Goal: Task Accomplishment & Management: Use online tool/utility

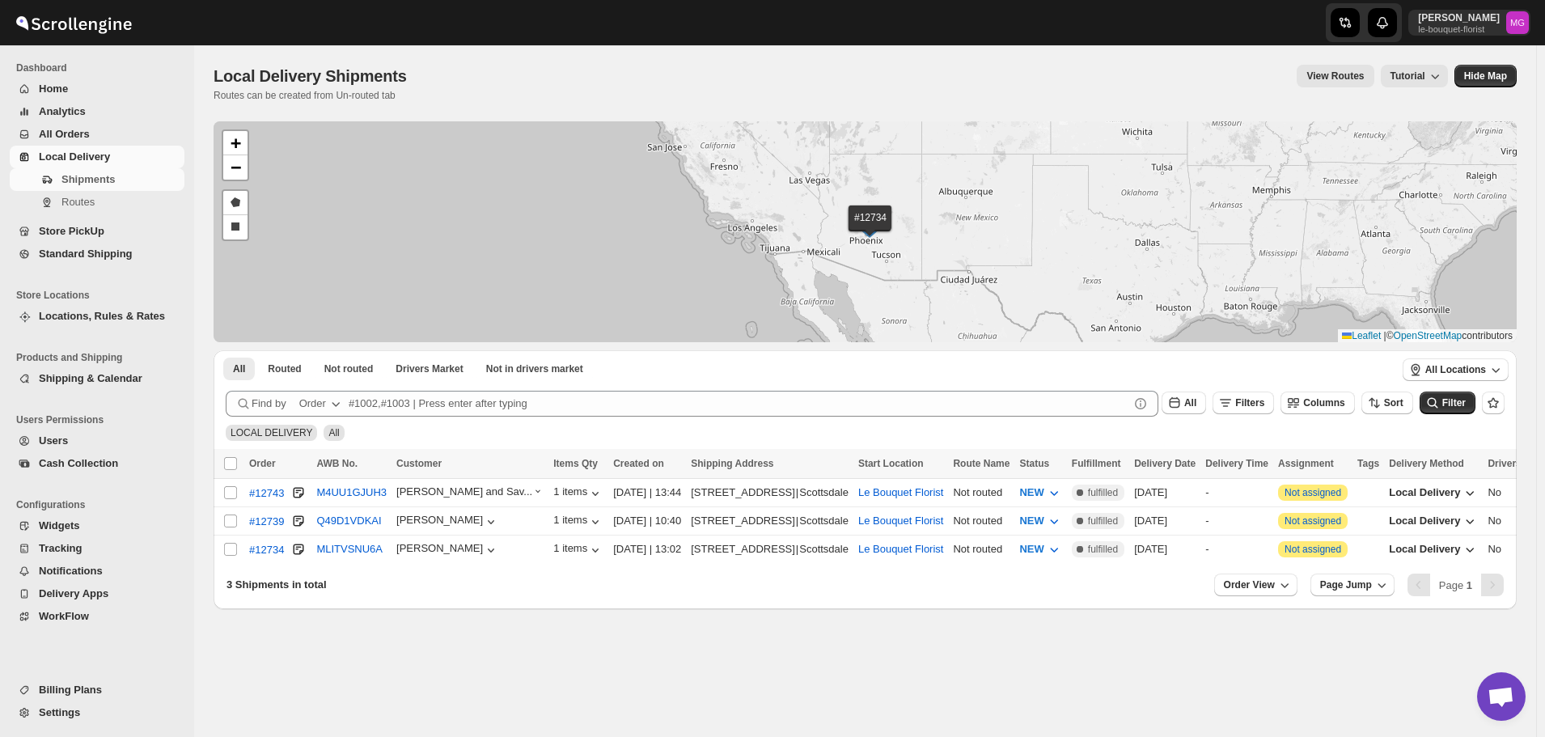
scroll to position [1034, 0]
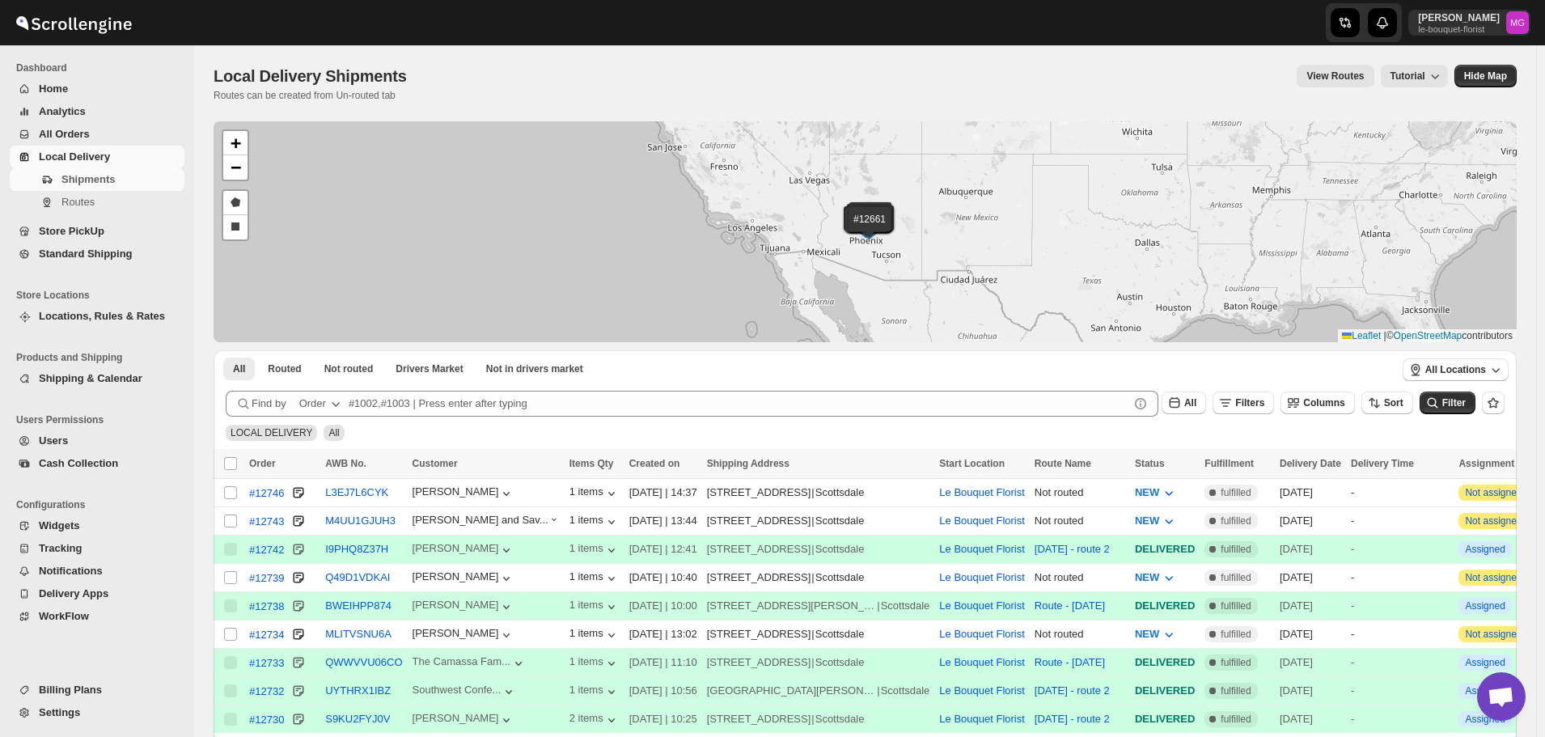
scroll to position [1034, 0]
click at [1265, 397] on span "Filters" at bounding box center [1249, 402] width 29 height 11
click at [1254, 469] on span "Add Filter" at bounding box center [1265, 466] width 45 height 13
click at [1183, 455] on div "Select" at bounding box center [1259, 468] width 324 height 42
click at [1183, 465] on icon "button" at bounding box center [1188, 468] width 16 height 16
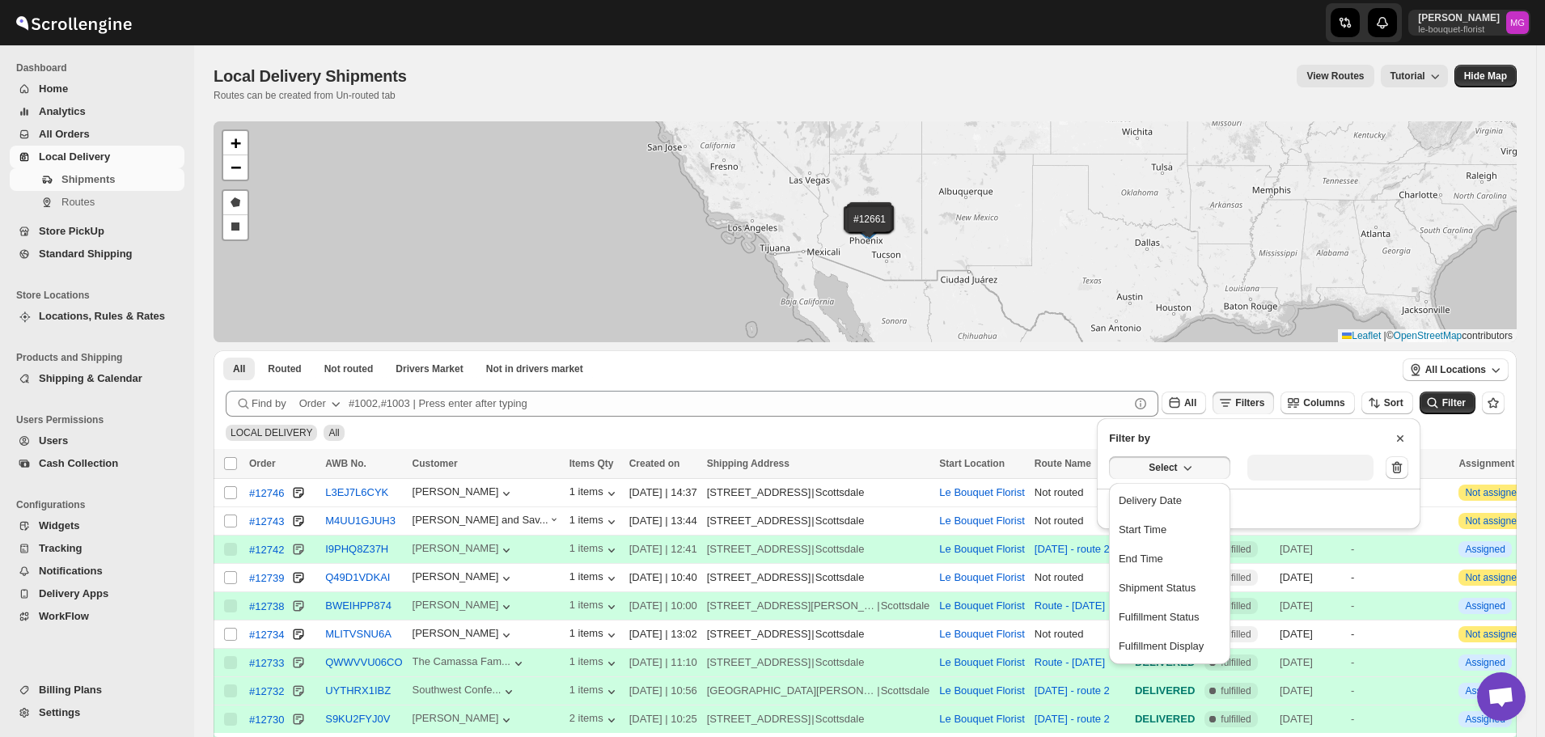
click at [1184, 510] on button "Delivery Date" at bounding box center [1170, 501] width 112 height 26
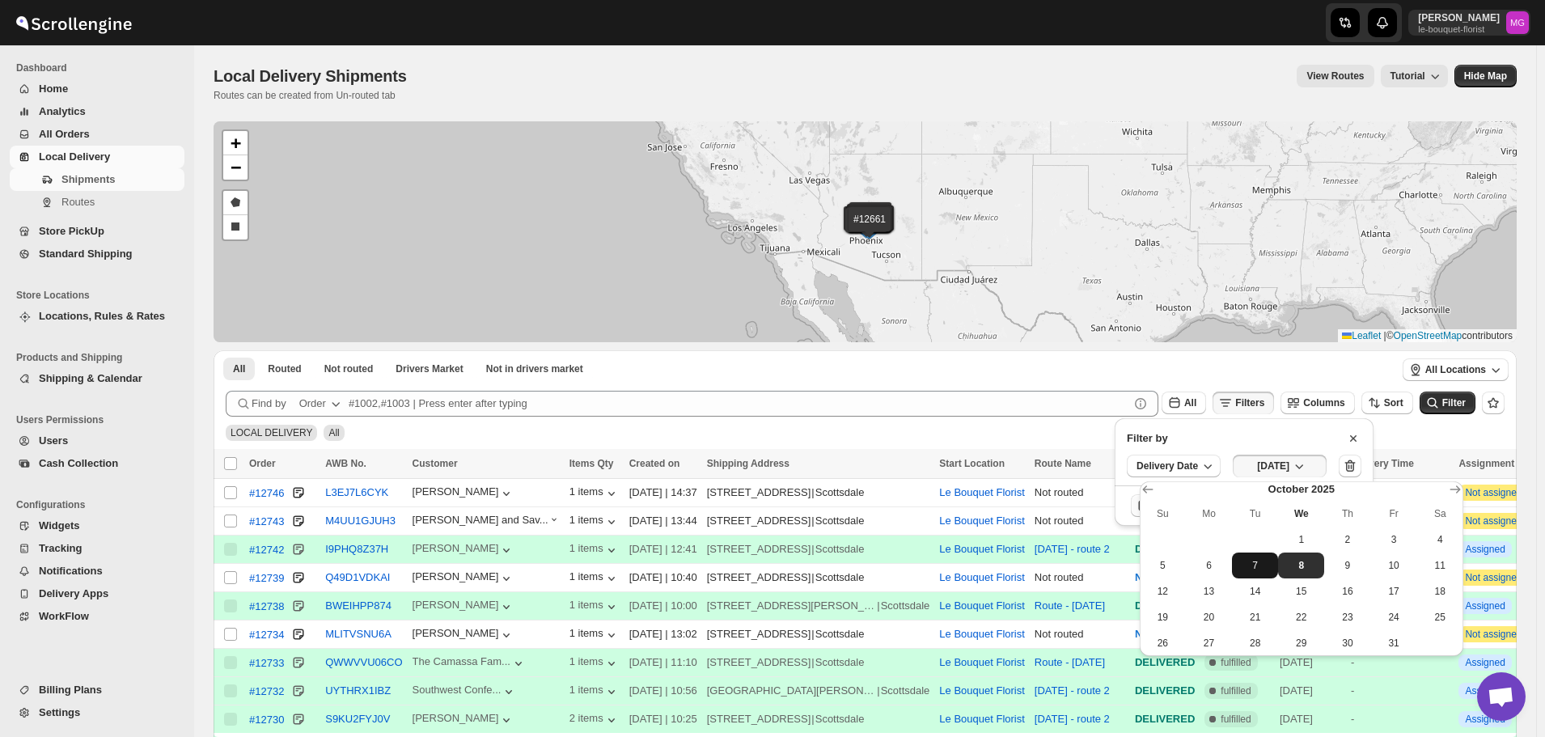
click at [1256, 559] on span "7" at bounding box center [1255, 565] width 33 height 13
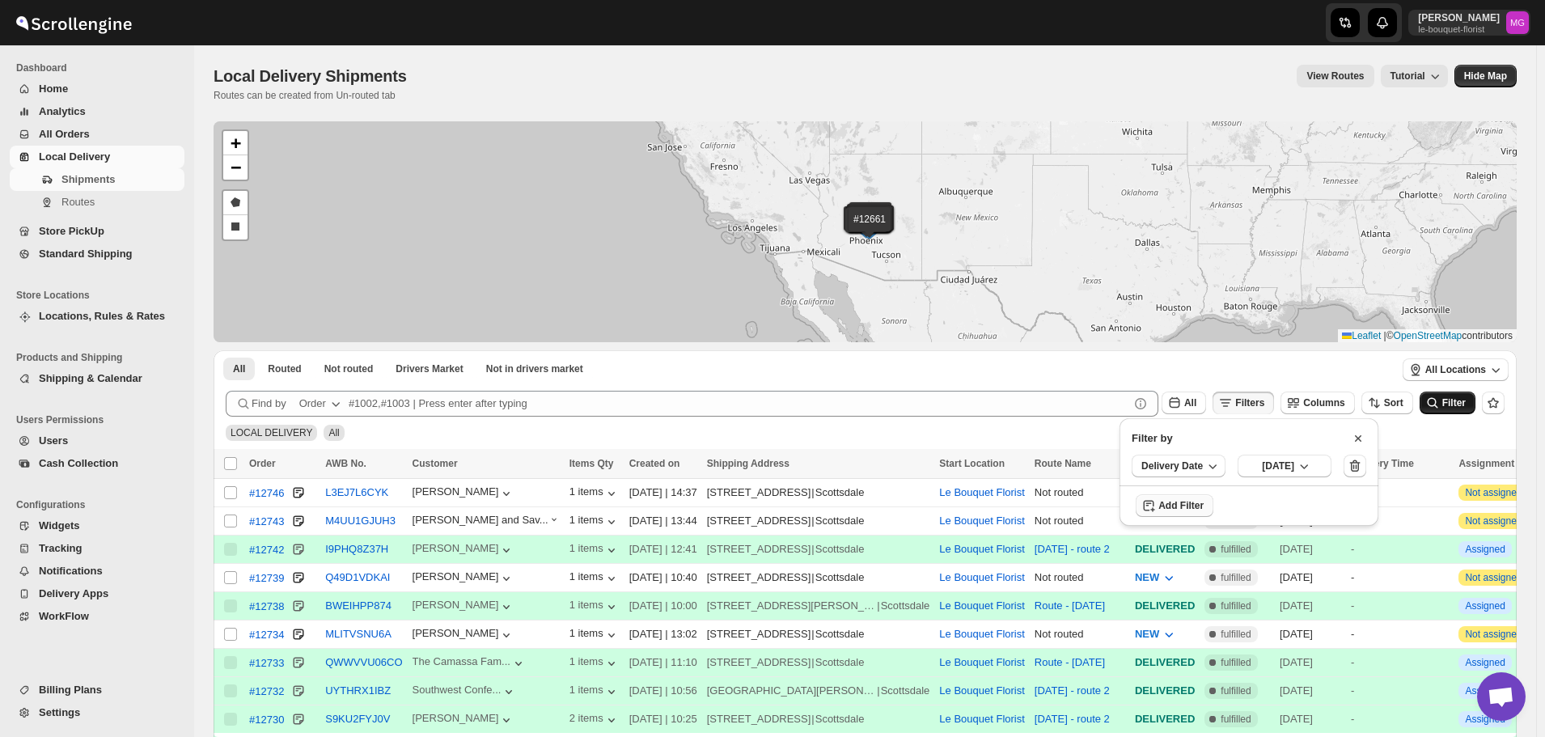
click at [1466, 400] on span "Filter" at bounding box center [1453, 402] width 23 height 11
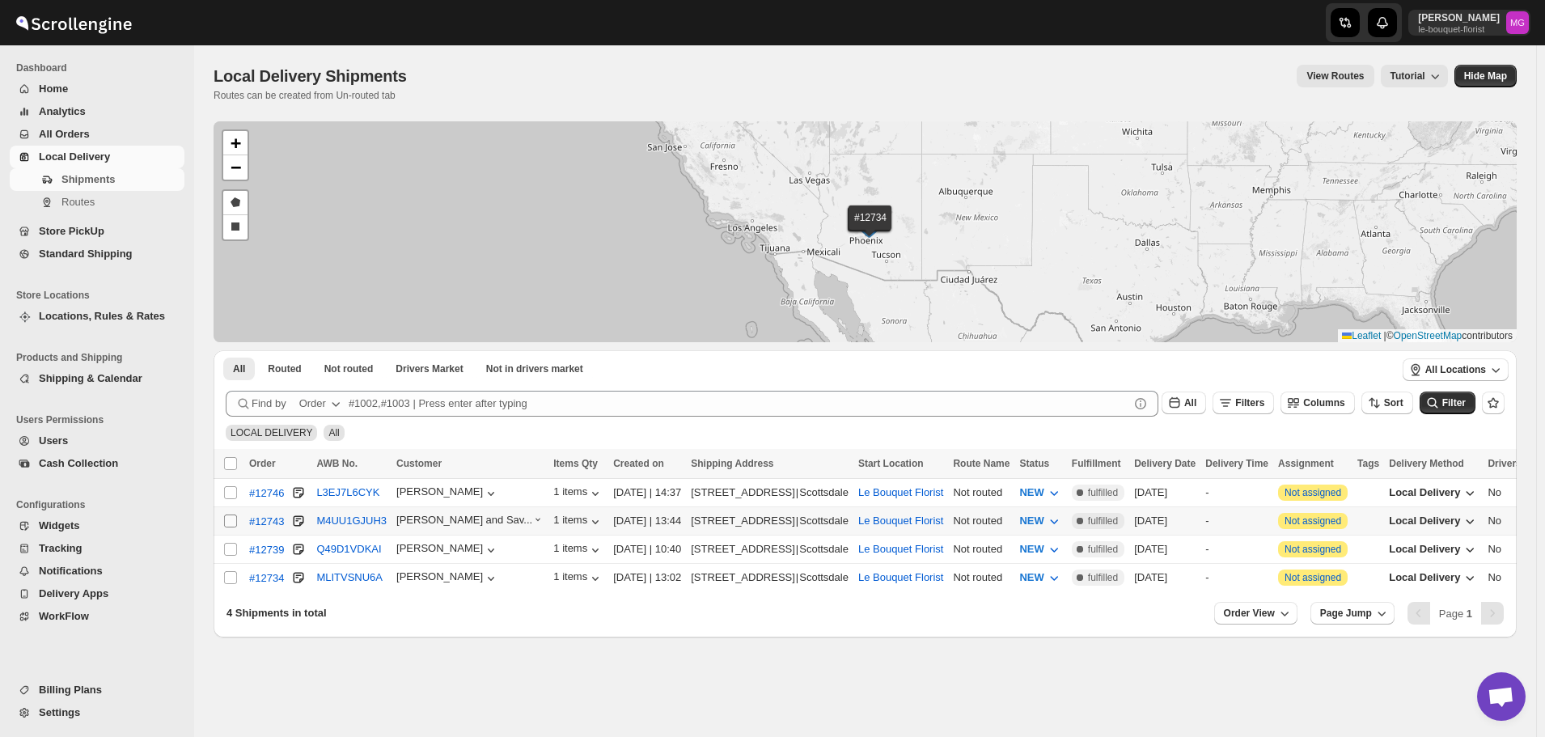
click at [231, 516] on input "Select shipment" at bounding box center [230, 521] width 13 height 13
checkbox input "true"
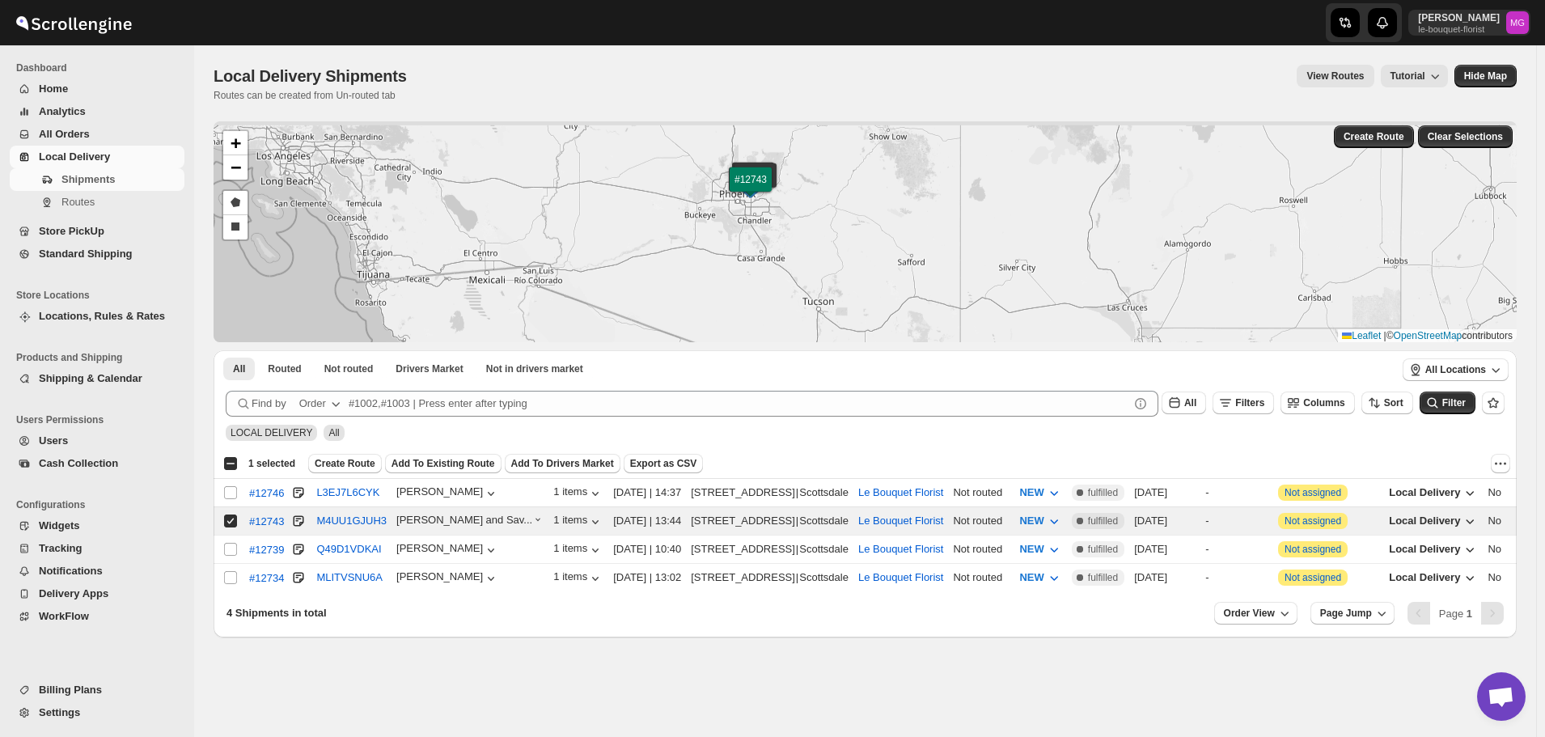
drag, startPoint x: 794, startPoint y: 231, endPoint x: 809, endPoint y: 360, distance: 130.4
click at [809, 360] on div "#12746 #12739 #12734 #12743 + − Draw a polygon Draw a rectangle Leaflet | © Ope…" at bounding box center [865, 379] width 1303 height 516
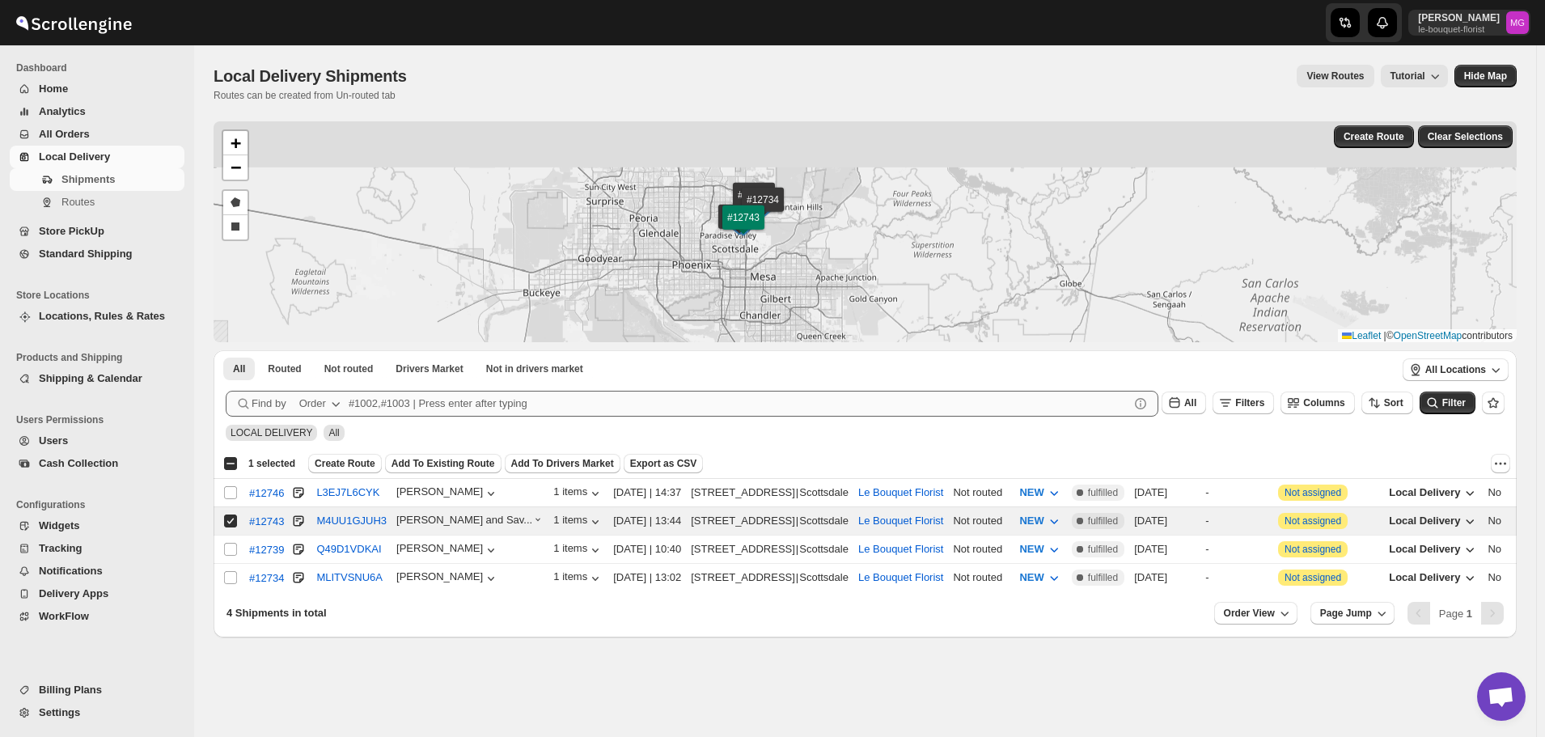
drag, startPoint x: 786, startPoint y: 241, endPoint x: 891, endPoint y: 407, distance: 196.4
click at [891, 407] on div "#12746 #12739 #12734 #12743 + − Draw a polygon Draw a rectangle Leaflet | © Ope…" at bounding box center [865, 379] width 1303 height 516
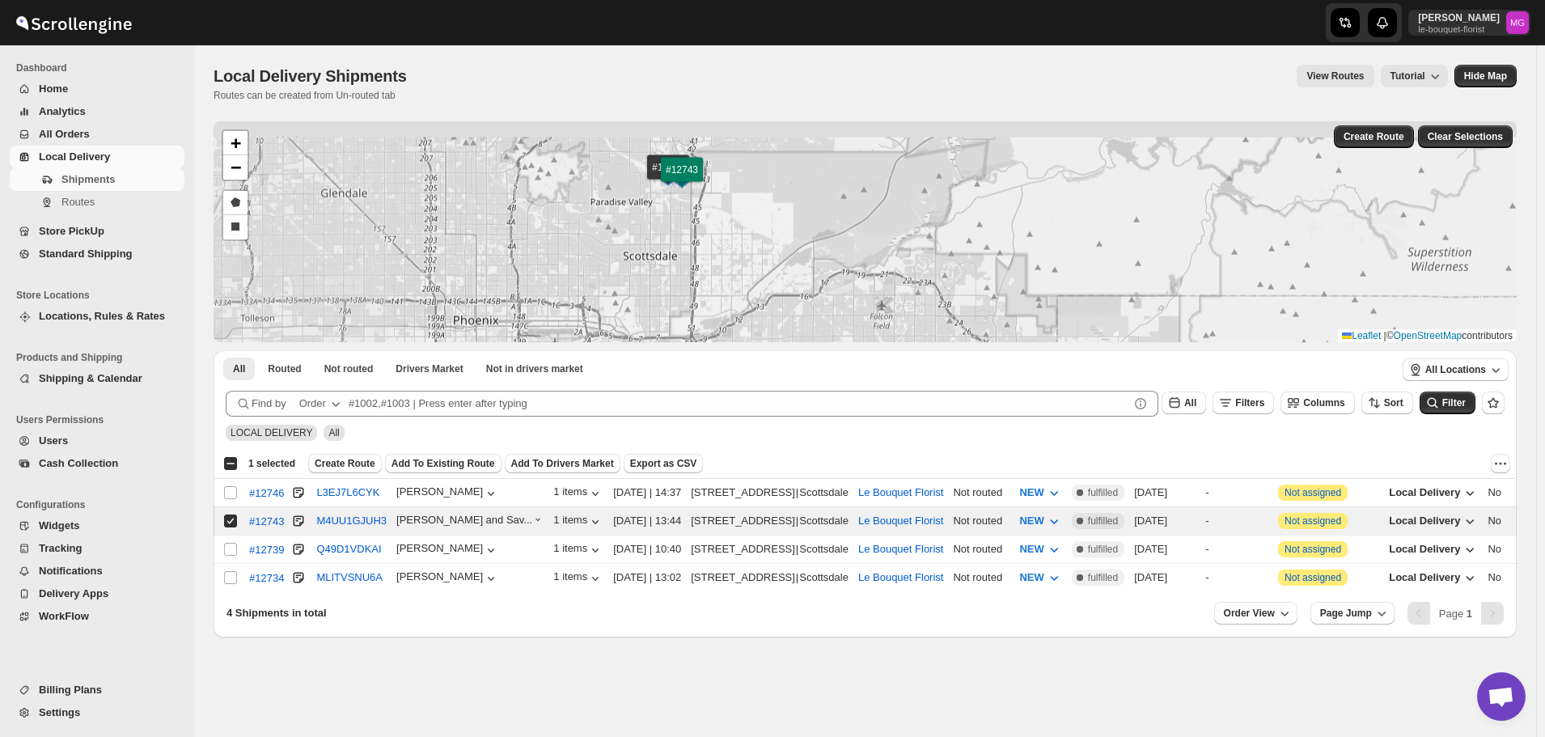
drag, startPoint x: 638, startPoint y: 243, endPoint x: 841, endPoint y: 375, distance: 242.1
click at [841, 375] on div "#12746 #12739 #12734 #12743 + − Draw a polygon Draw a rectangle Leaflet | © Ope…" at bounding box center [865, 379] width 1303 height 516
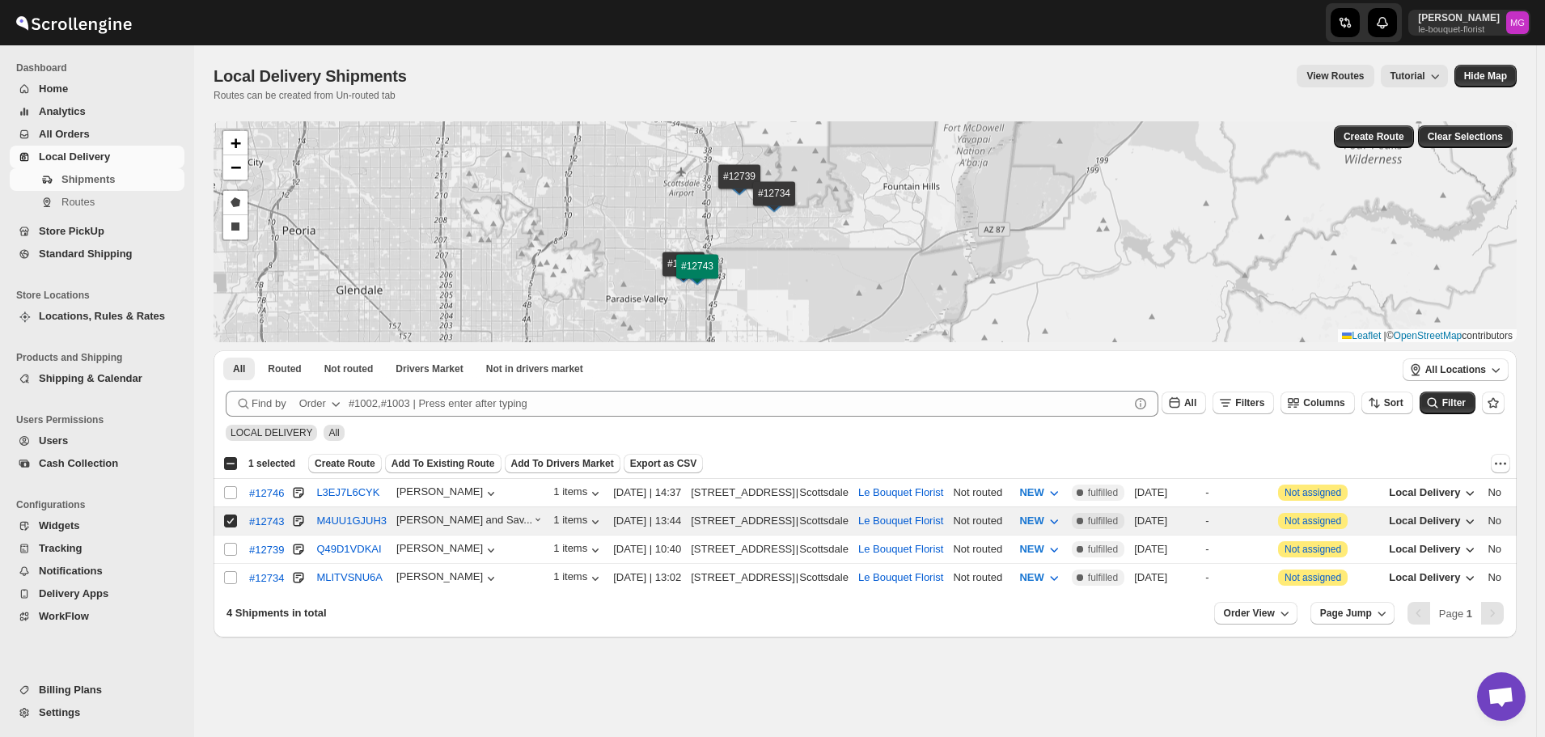
drag, startPoint x: 722, startPoint y: 253, endPoint x: 737, endPoint y: 332, distance: 79.8
click at [737, 332] on div "#12746 #12739 #12734 #12743 + − Draw a polygon Draw a rectangle Leaflet | © Ope…" at bounding box center [865, 231] width 1303 height 221
click at [670, 261] on div "#12746 #12739 #12734 #12743 + − Draw a polygon Draw a rectangle Leaflet | © Ope…" at bounding box center [865, 231] width 1303 height 221
click at [234, 551] on input "Select shipment" at bounding box center [230, 549] width 13 height 13
checkbox input "true"
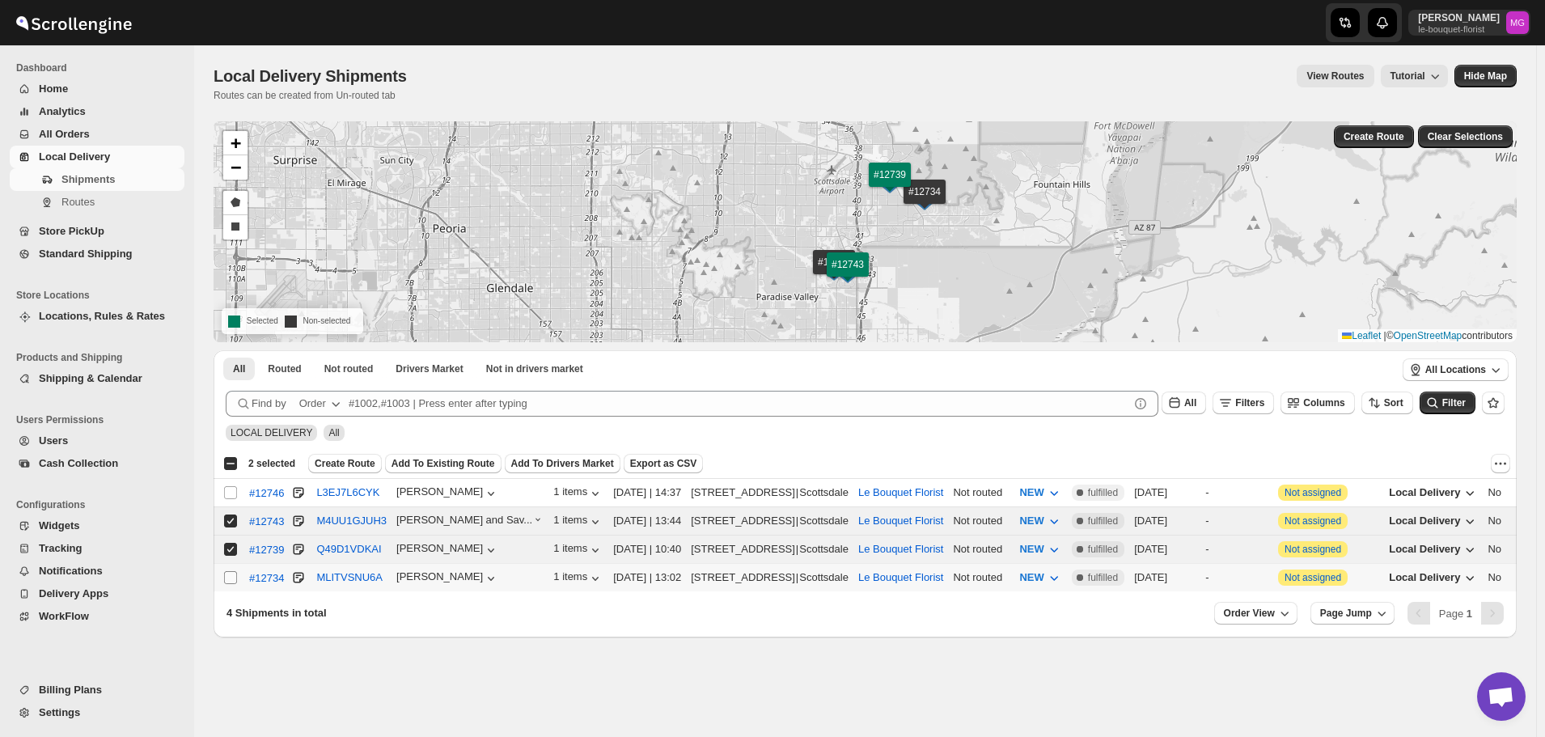
click at [235, 578] on input "Select shipment" at bounding box center [230, 577] width 13 height 13
checkbox input "true"
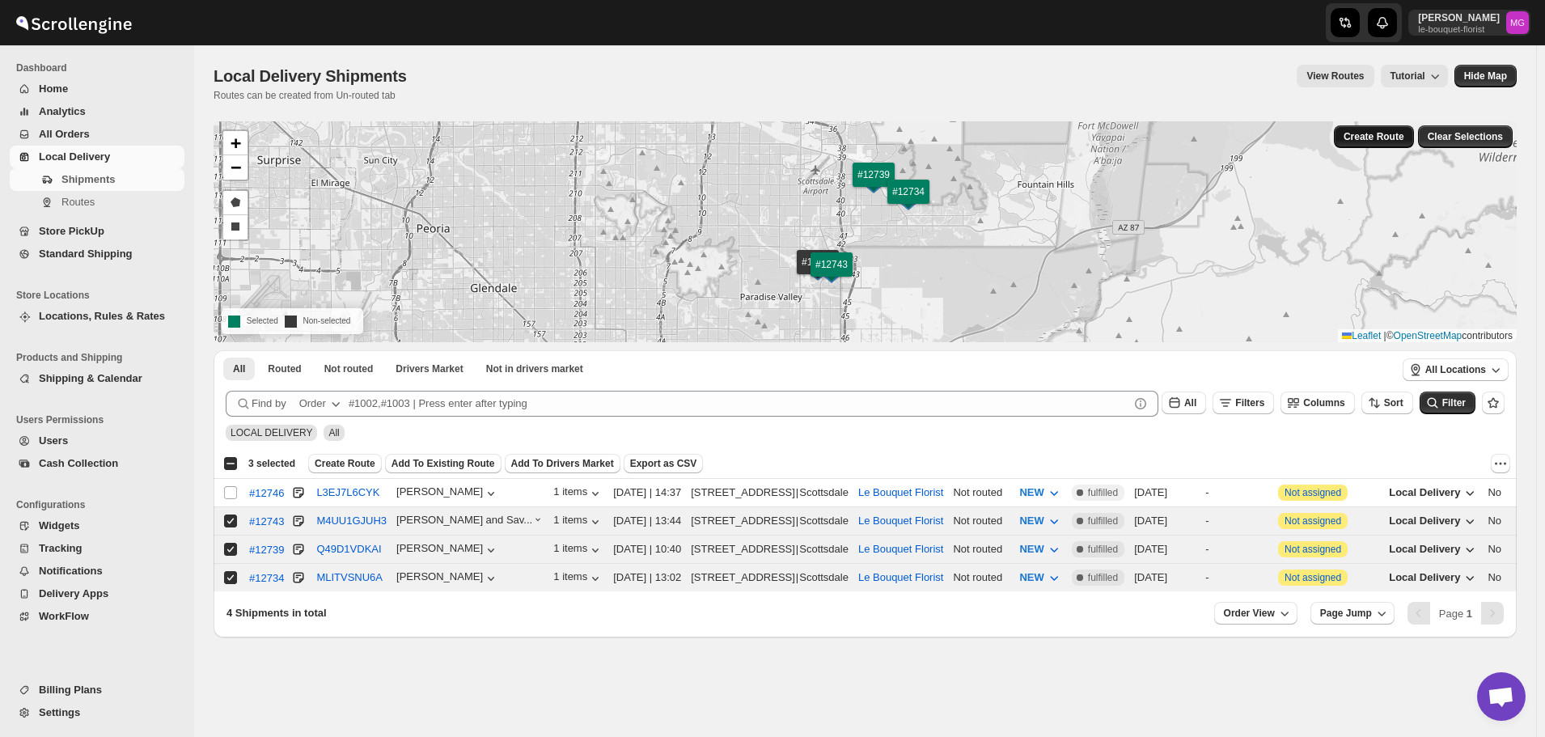
click at [1383, 137] on span "Create Route" at bounding box center [1374, 136] width 61 height 13
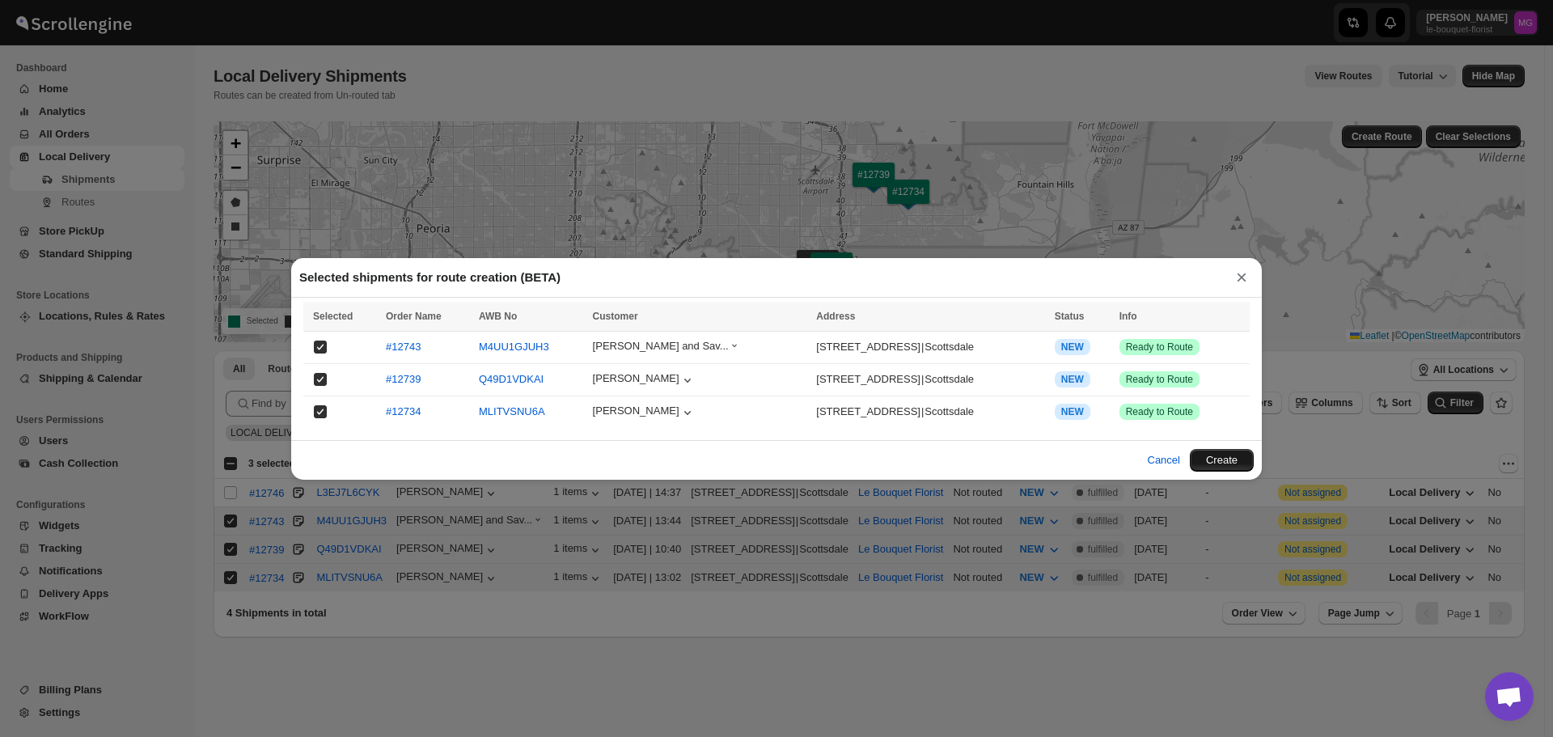
click at [1216, 453] on button "Create" at bounding box center [1222, 460] width 64 height 23
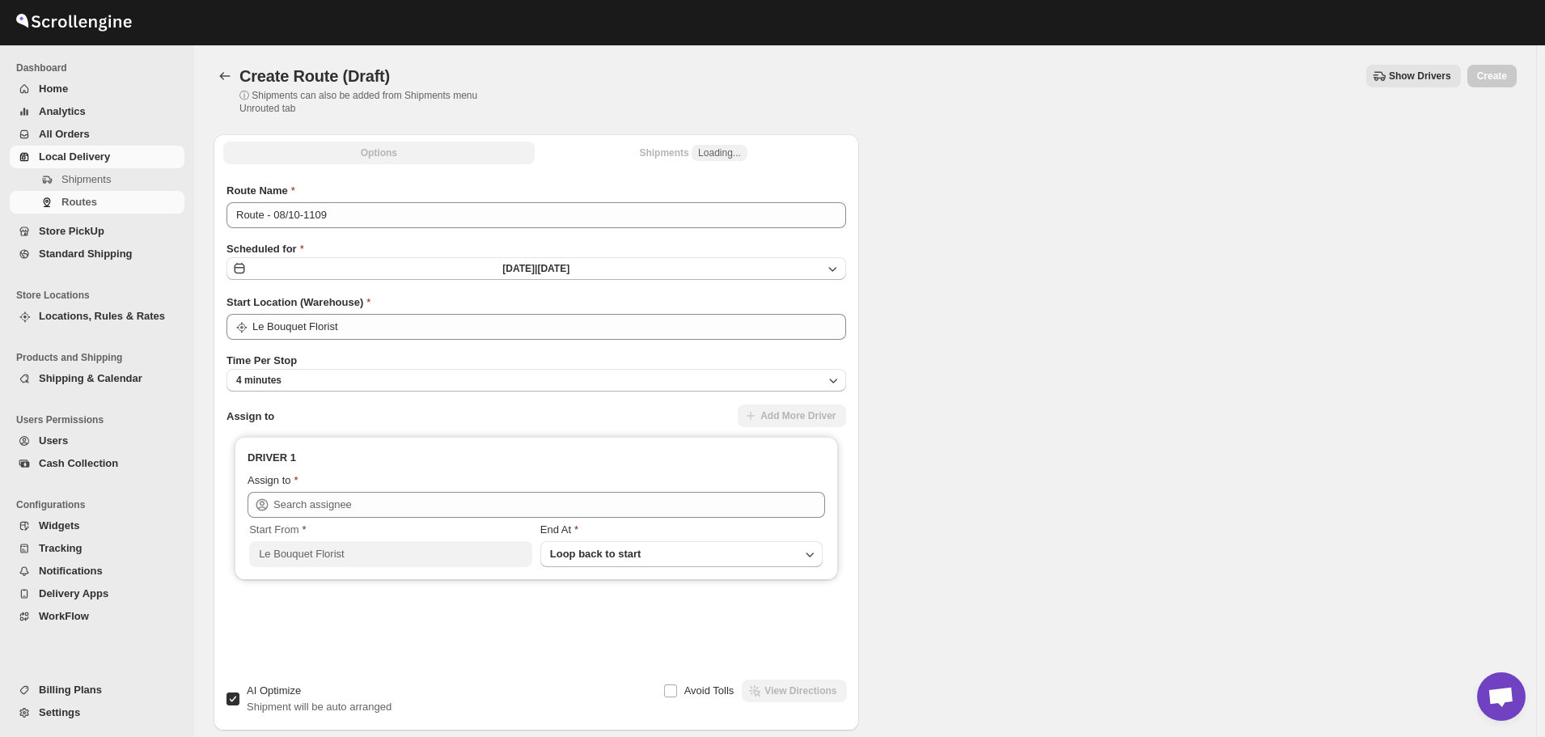
type input "Le Bouquet Florist"
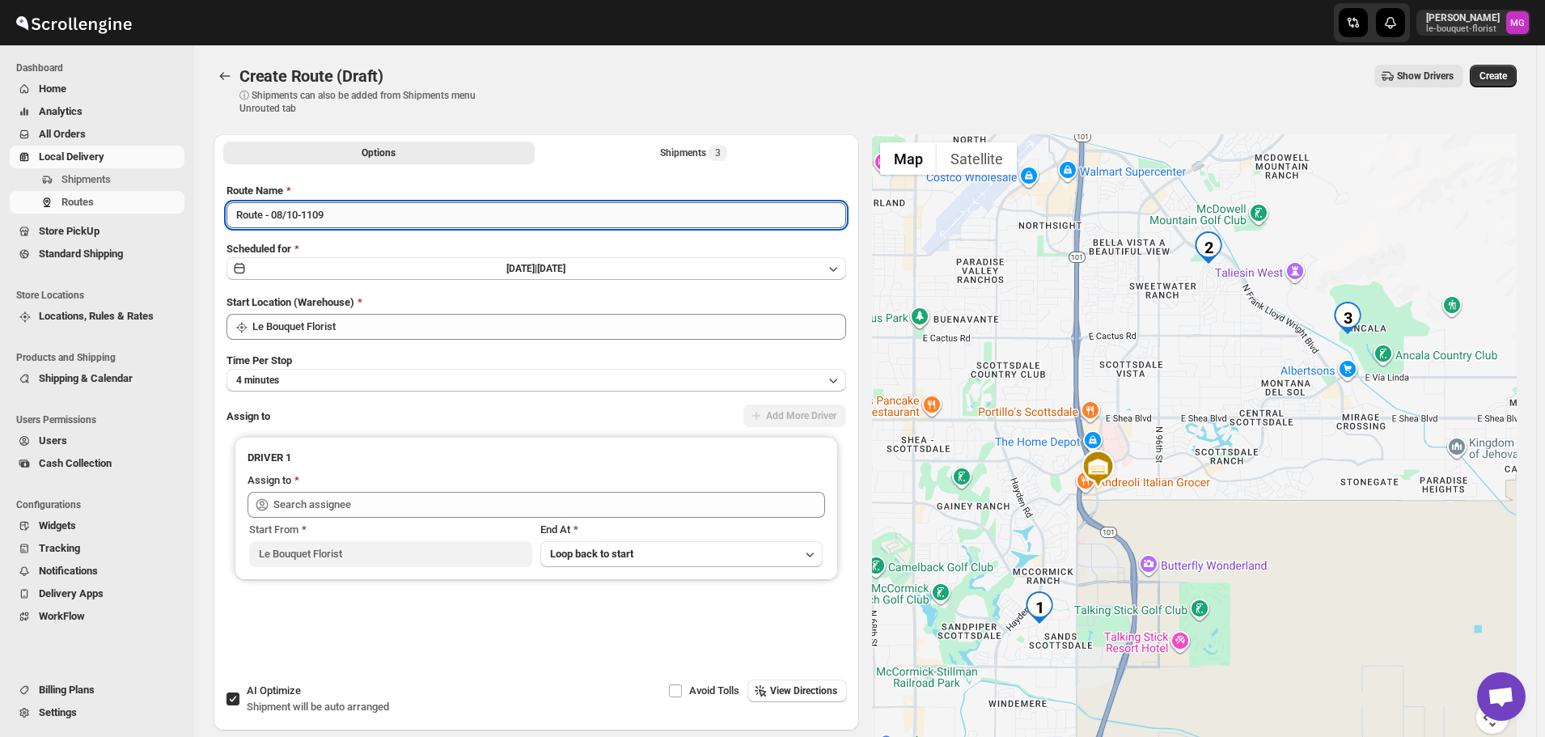
drag, startPoint x: 396, startPoint y: 222, endPoint x: 273, endPoint y: 217, distance: 122.3
click at [273, 217] on input "Route - 08/10-1109" at bounding box center [537, 215] width 620 height 26
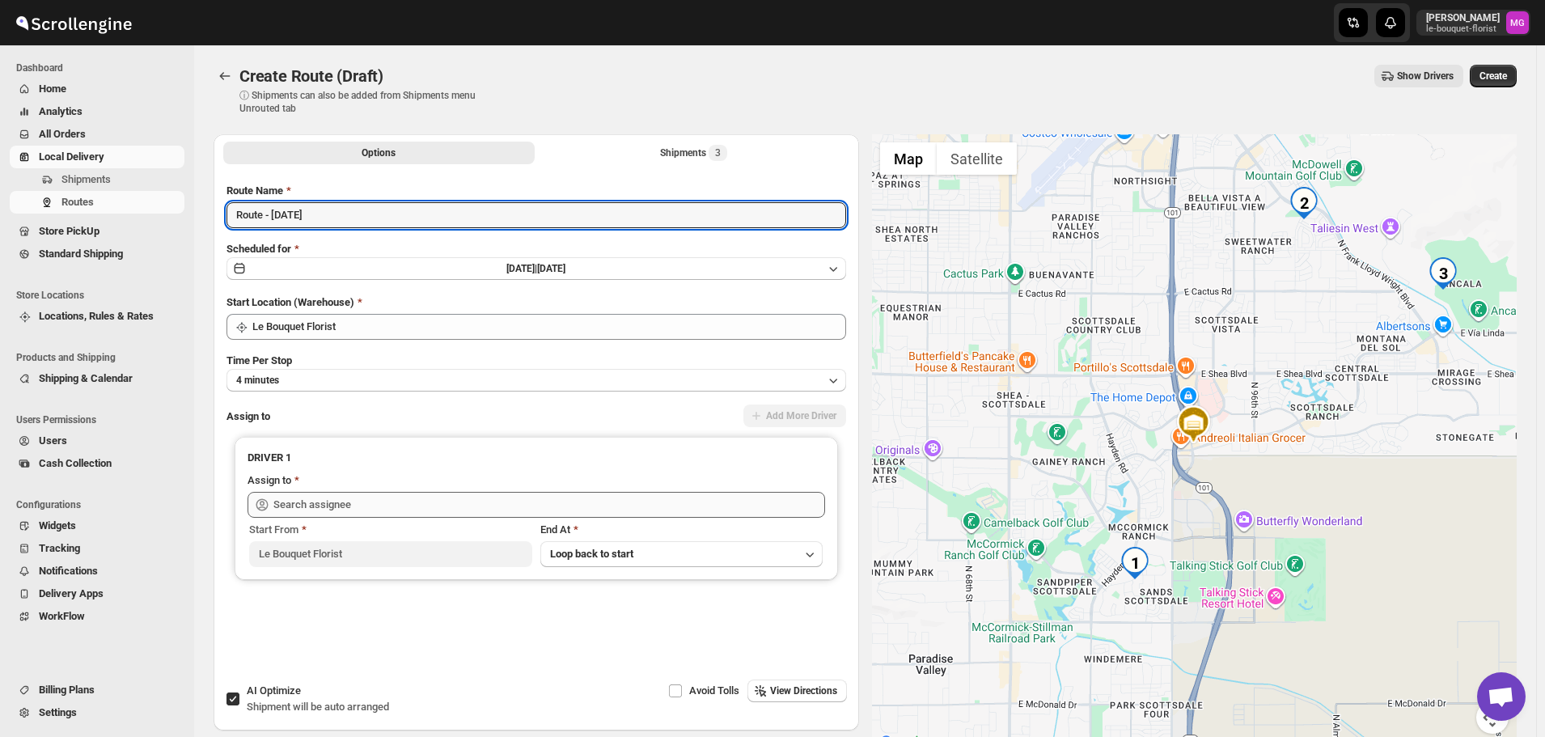
type input "Route - [DATE]"
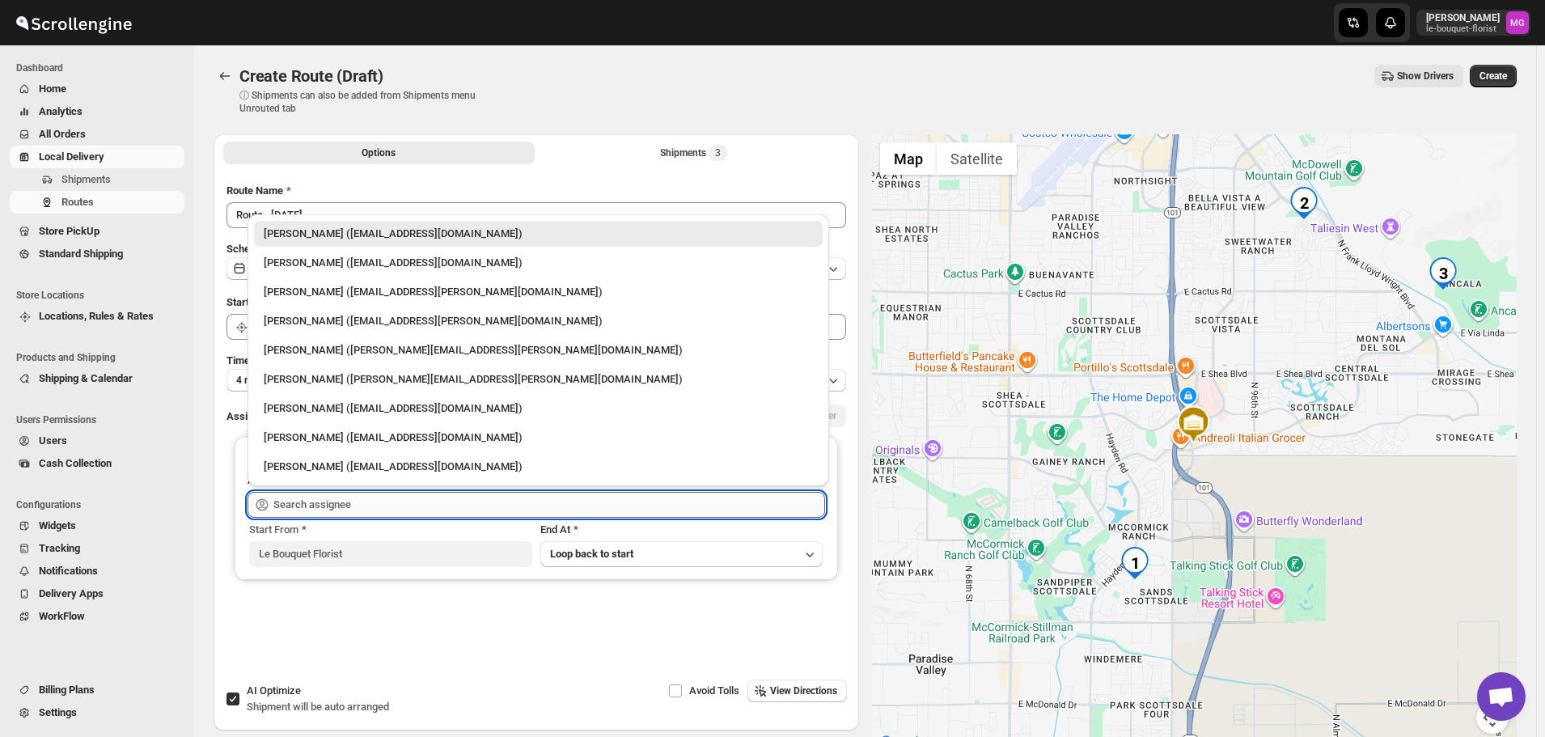
click at [354, 498] on input "text" at bounding box center [549, 505] width 552 height 26
click at [332, 265] on div "Olivia Trott (oetrott@gmail.com)" at bounding box center [538, 263] width 549 height 16
type input "Olivia Trott (oetrott@gmail.com)"
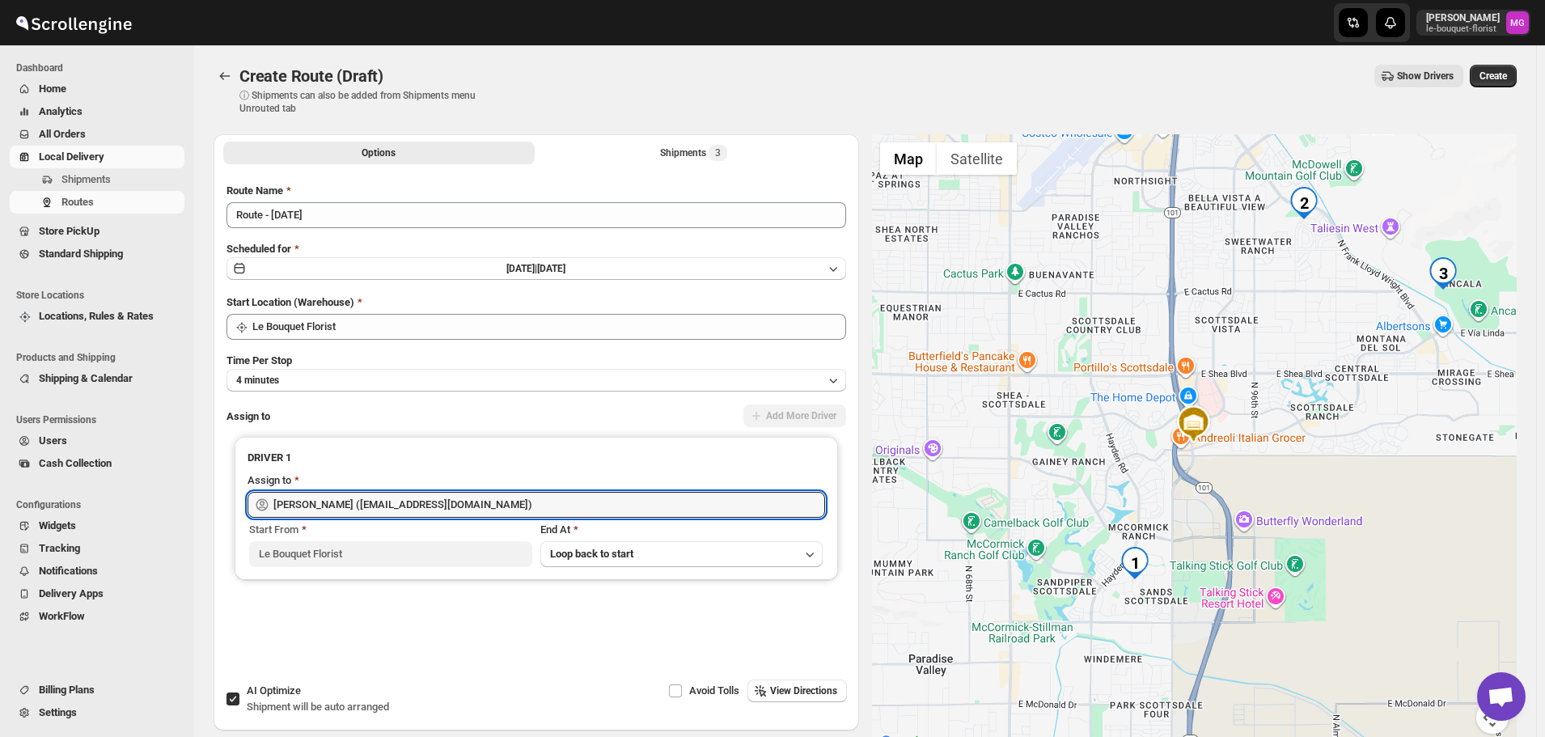
click at [635, 167] on div "Options Shipments 3 More views Options Shipments 3 More views" at bounding box center [537, 152] width 646 height 36
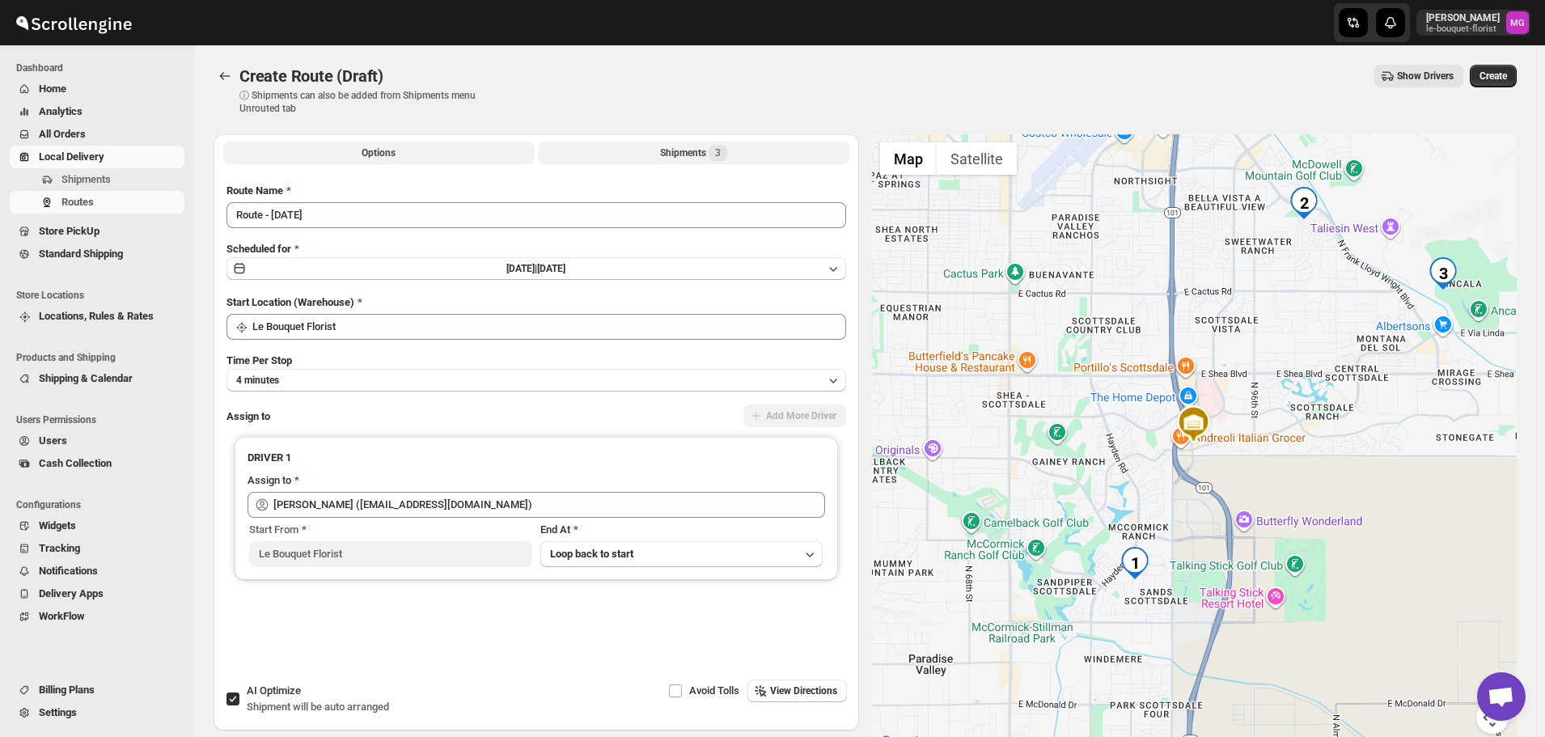
click at [650, 158] on button "Shipments 3" at bounding box center [693, 153] width 311 height 23
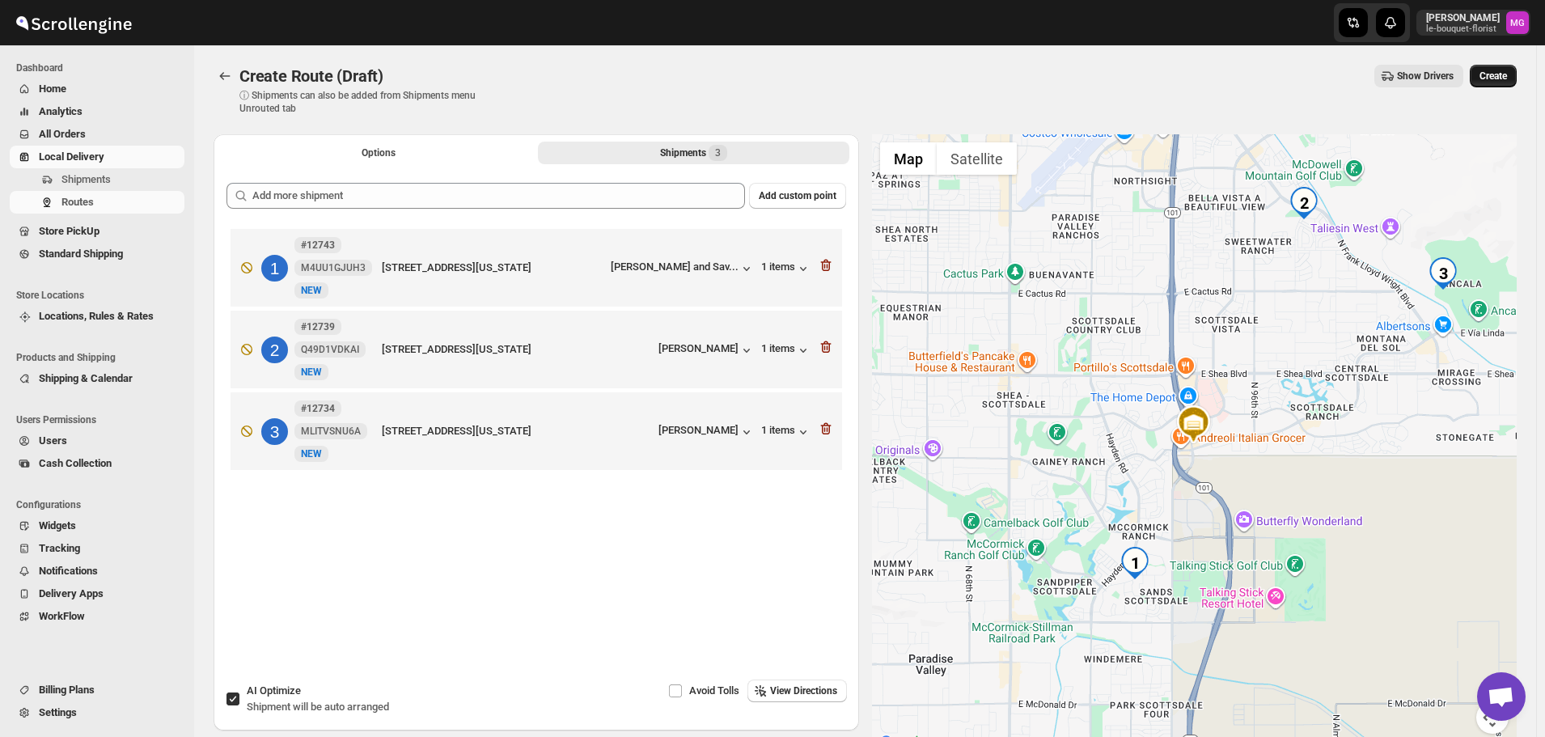
click at [1497, 80] on span "Create" at bounding box center [1494, 76] width 28 height 13
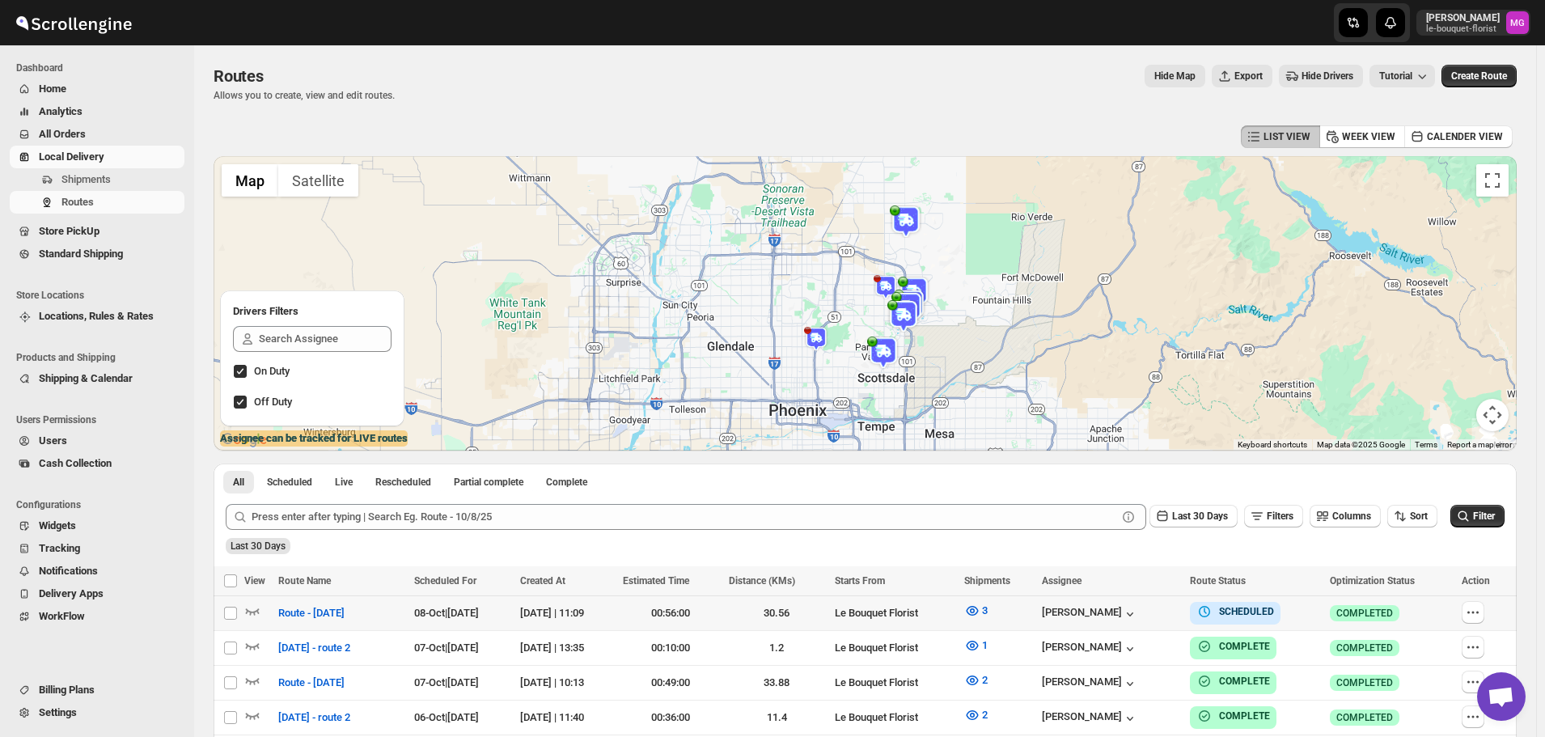
click at [263, 605] on div at bounding box center [258, 613] width 29 height 21
click at [248, 611] on icon "button" at bounding box center [253, 612] width 14 height 6
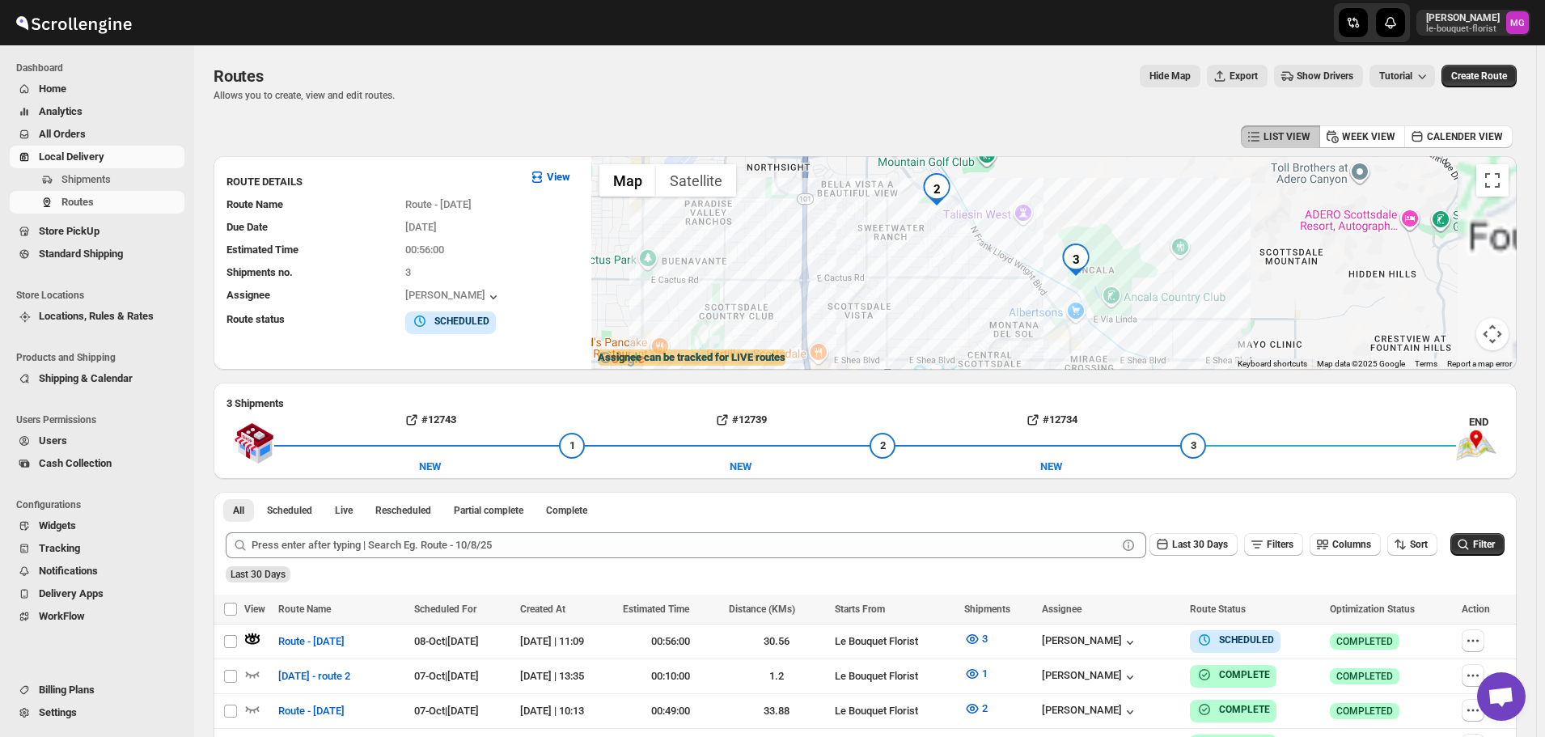
drag, startPoint x: 991, startPoint y: 217, endPoint x: 998, endPoint y: 310, distance: 93.3
click at [998, 310] on div at bounding box center [1054, 263] width 926 height 214
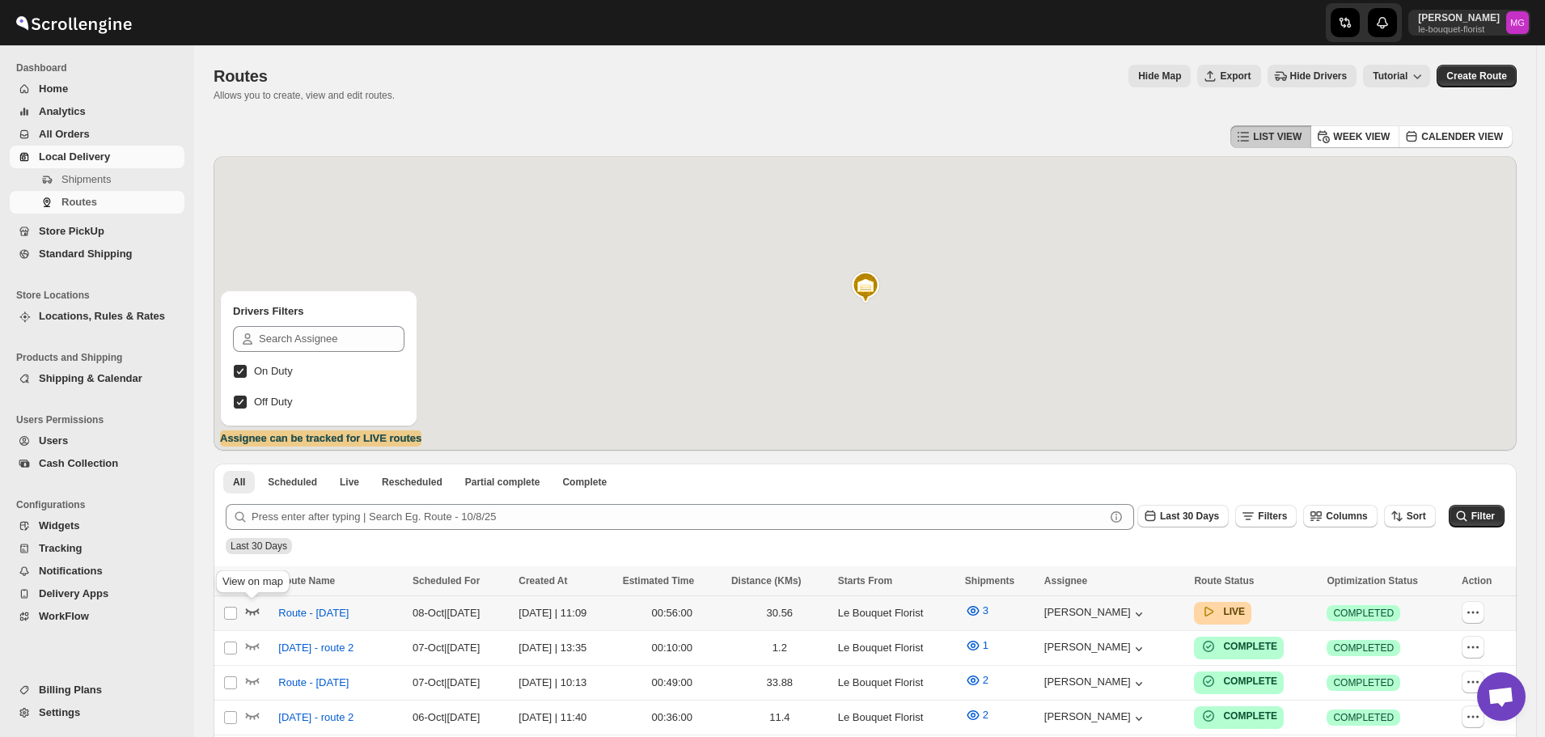
click at [245, 610] on icon "button" at bounding box center [252, 611] width 16 height 16
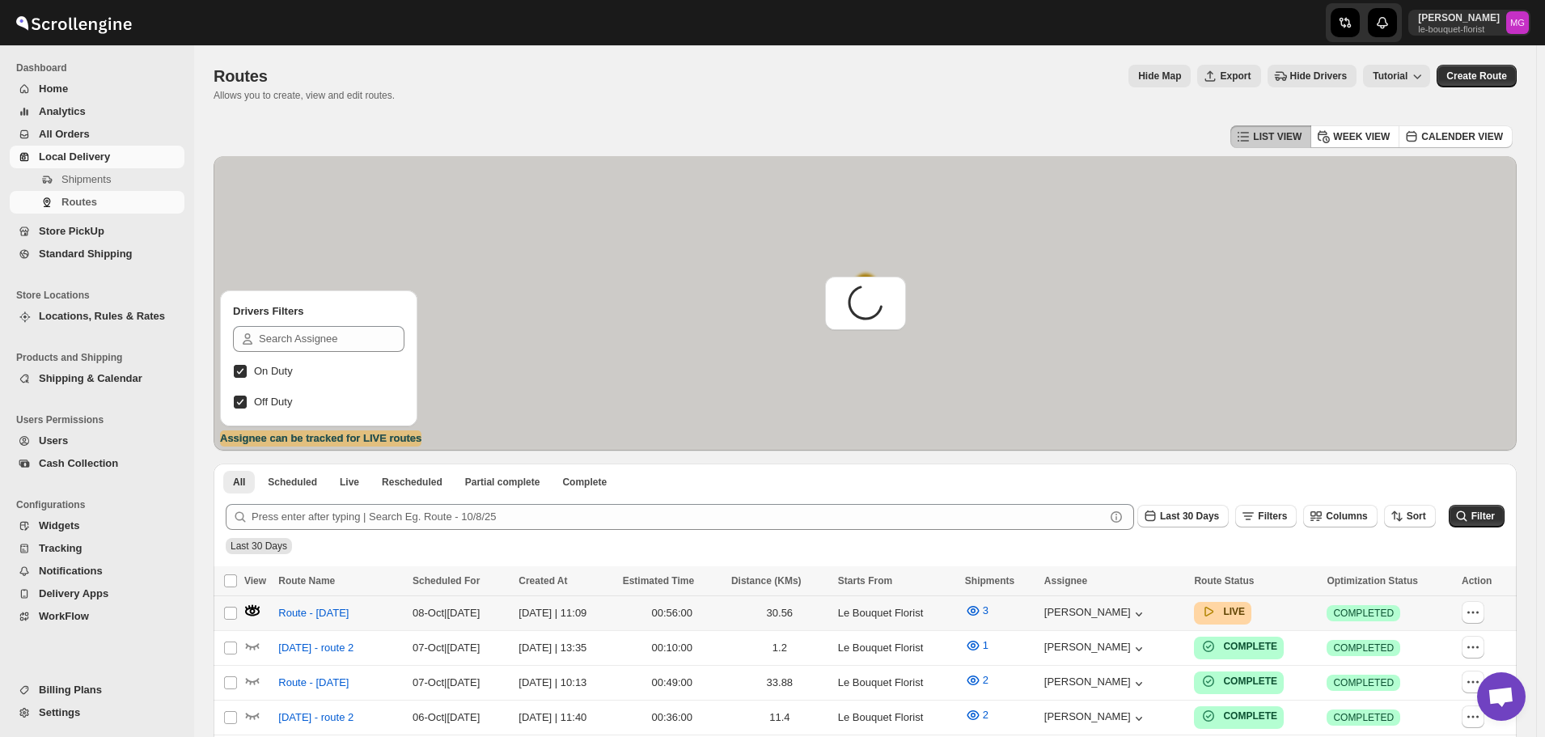
scroll to position [1034, 0]
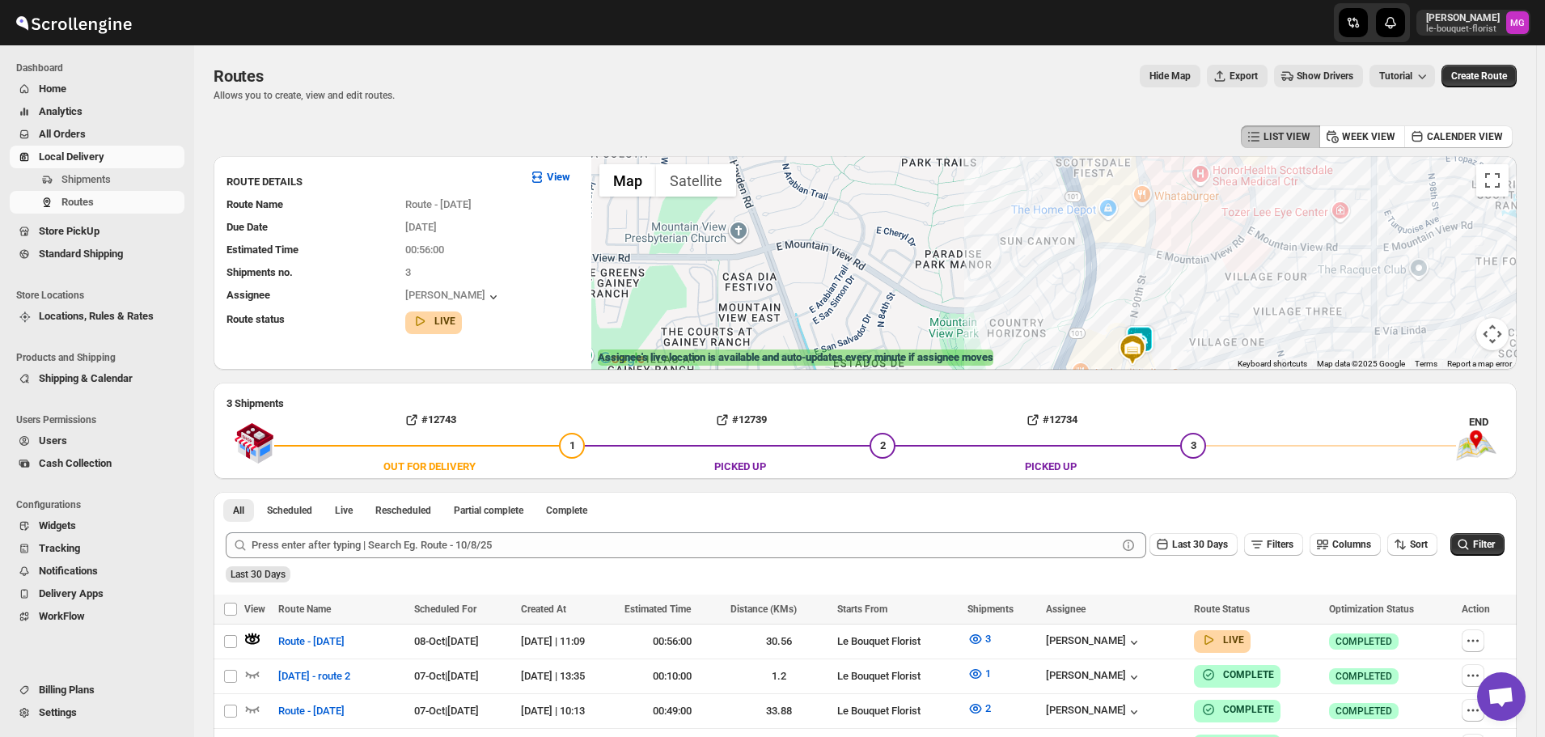
click at [1154, 330] on img at bounding box center [1140, 341] width 32 height 32
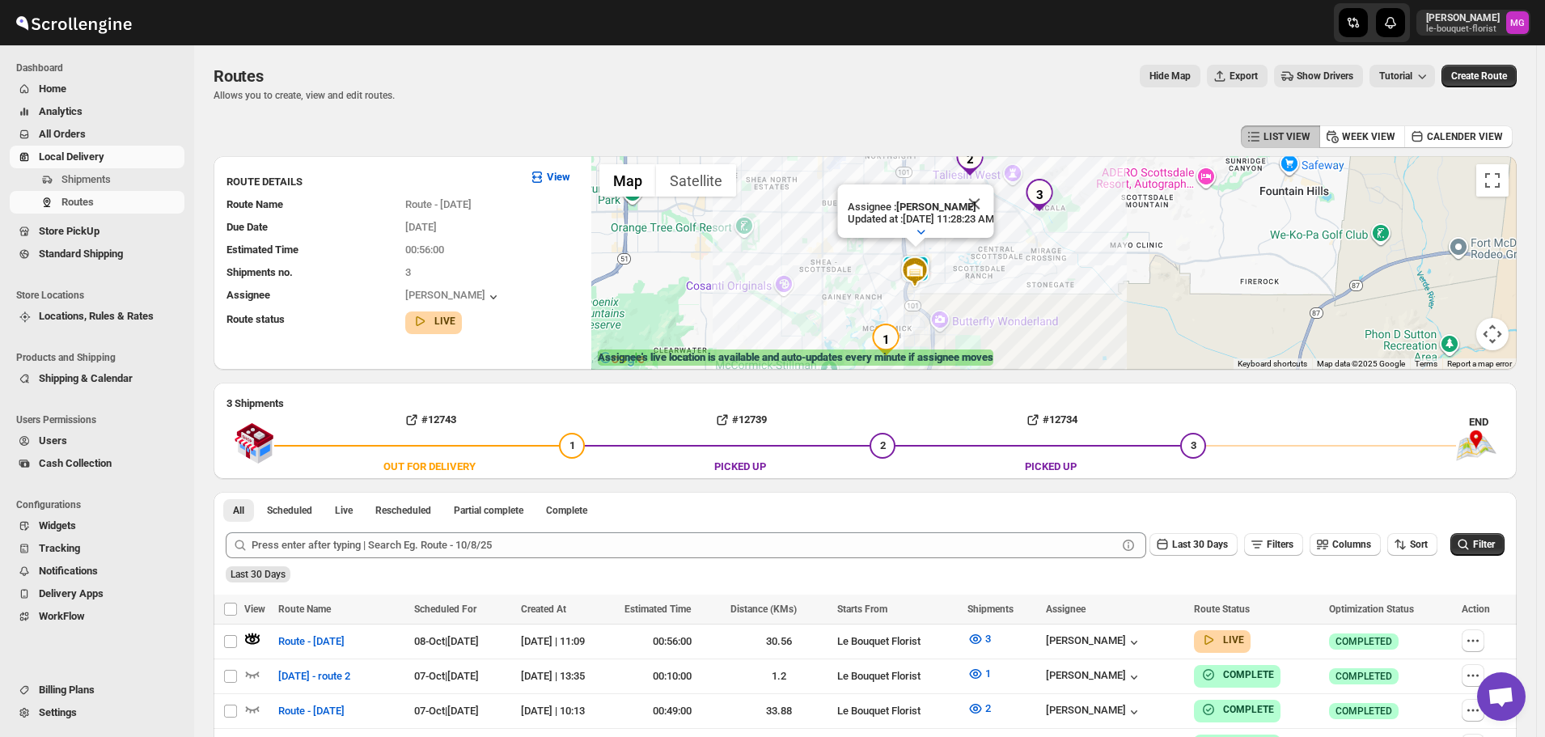
drag, startPoint x: 1052, startPoint y: 275, endPoint x: 1082, endPoint y: 265, distance: 31.5
click at [1082, 265] on div "Assignee : [PERSON_NAME] Updated at : [DATE] 11:28:23 AM Duty mode Enabled Batt…" at bounding box center [1054, 263] width 926 height 214
